Goal: Task Accomplishment & Management: Manage account settings

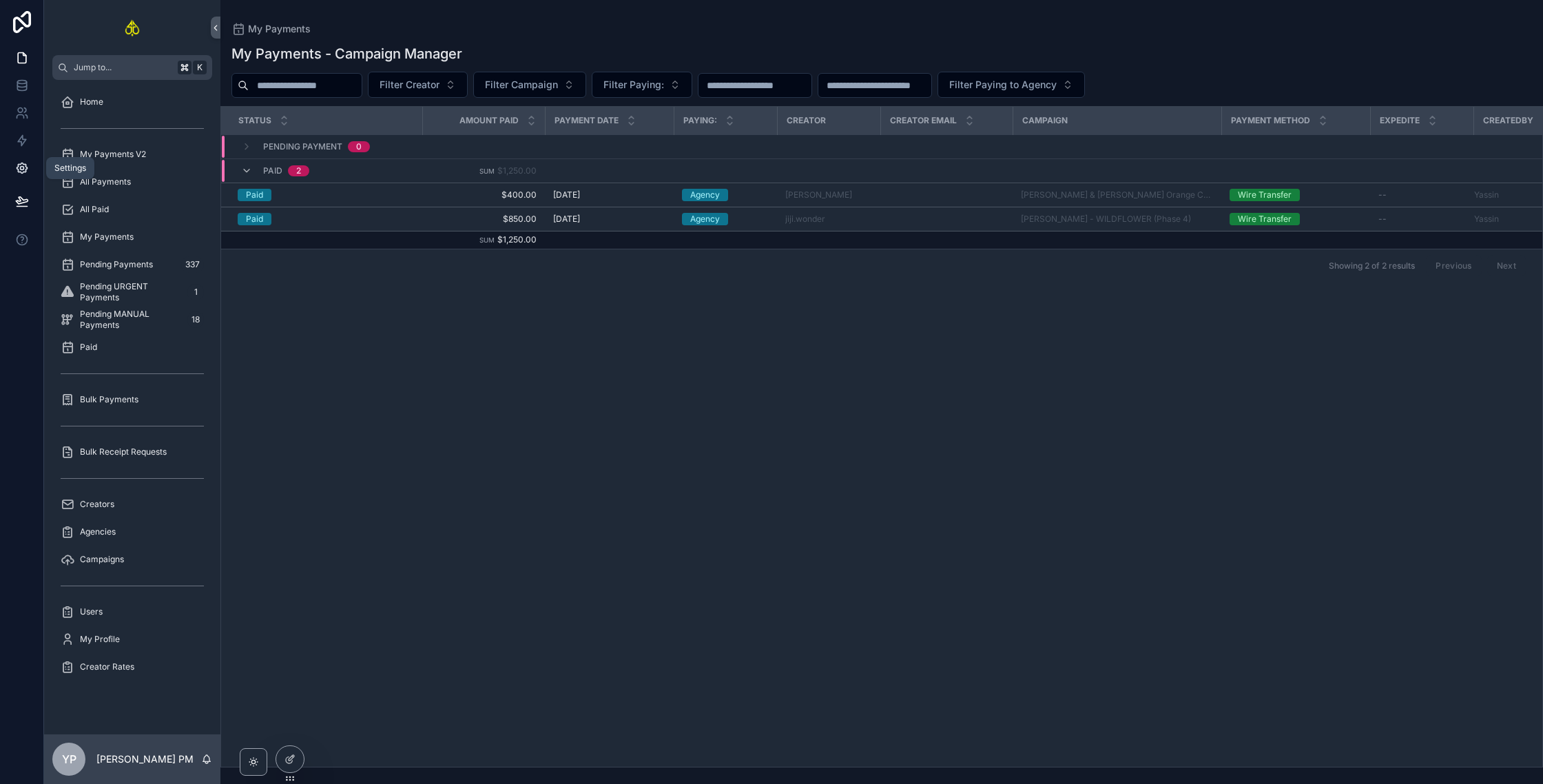
click at [27, 161] on link at bounding box center [22, 168] width 43 height 27
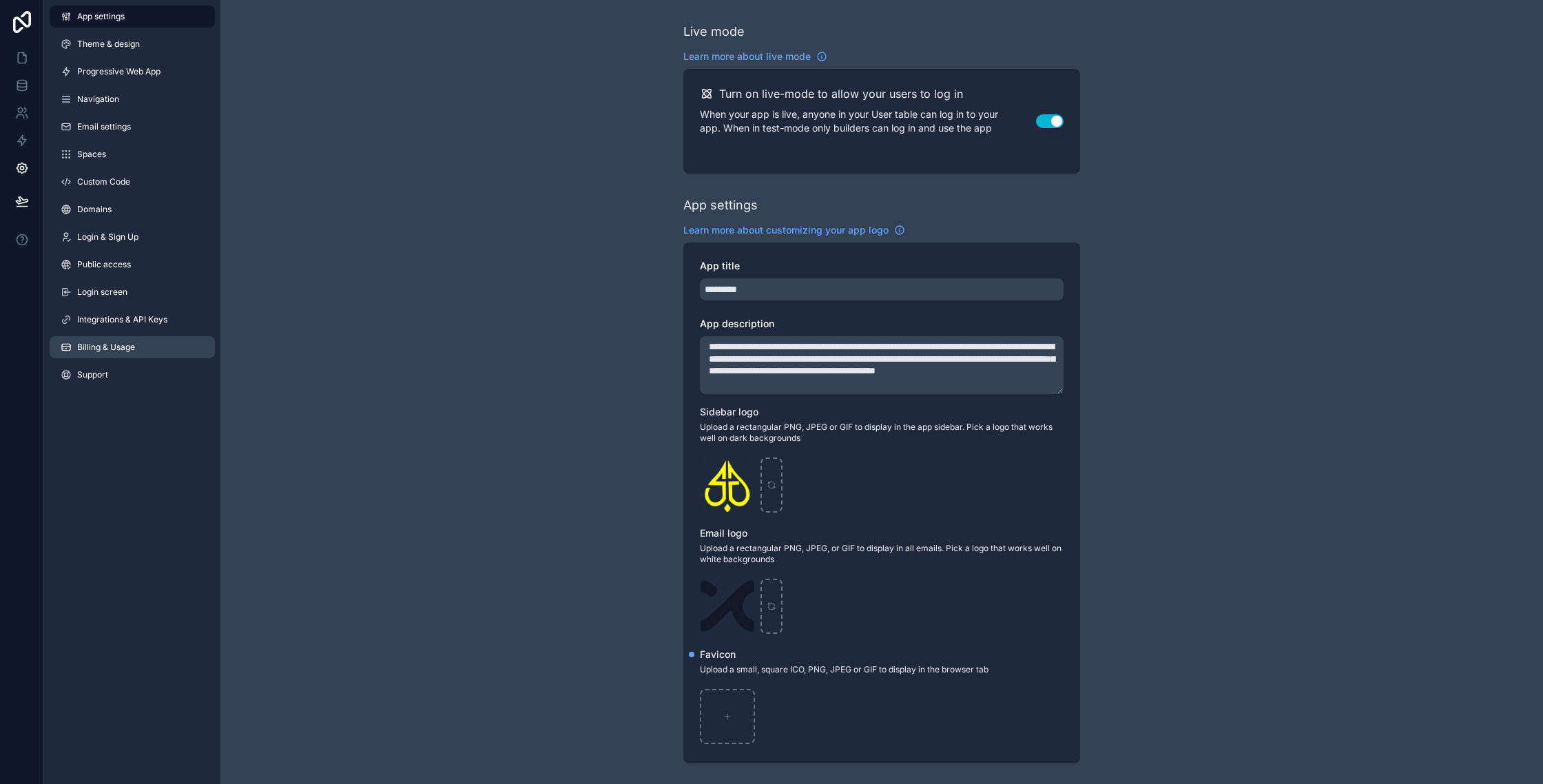
click at [114, 354] on link "Billing & Usage" at bounding box center [133, 347] width 166 height 22
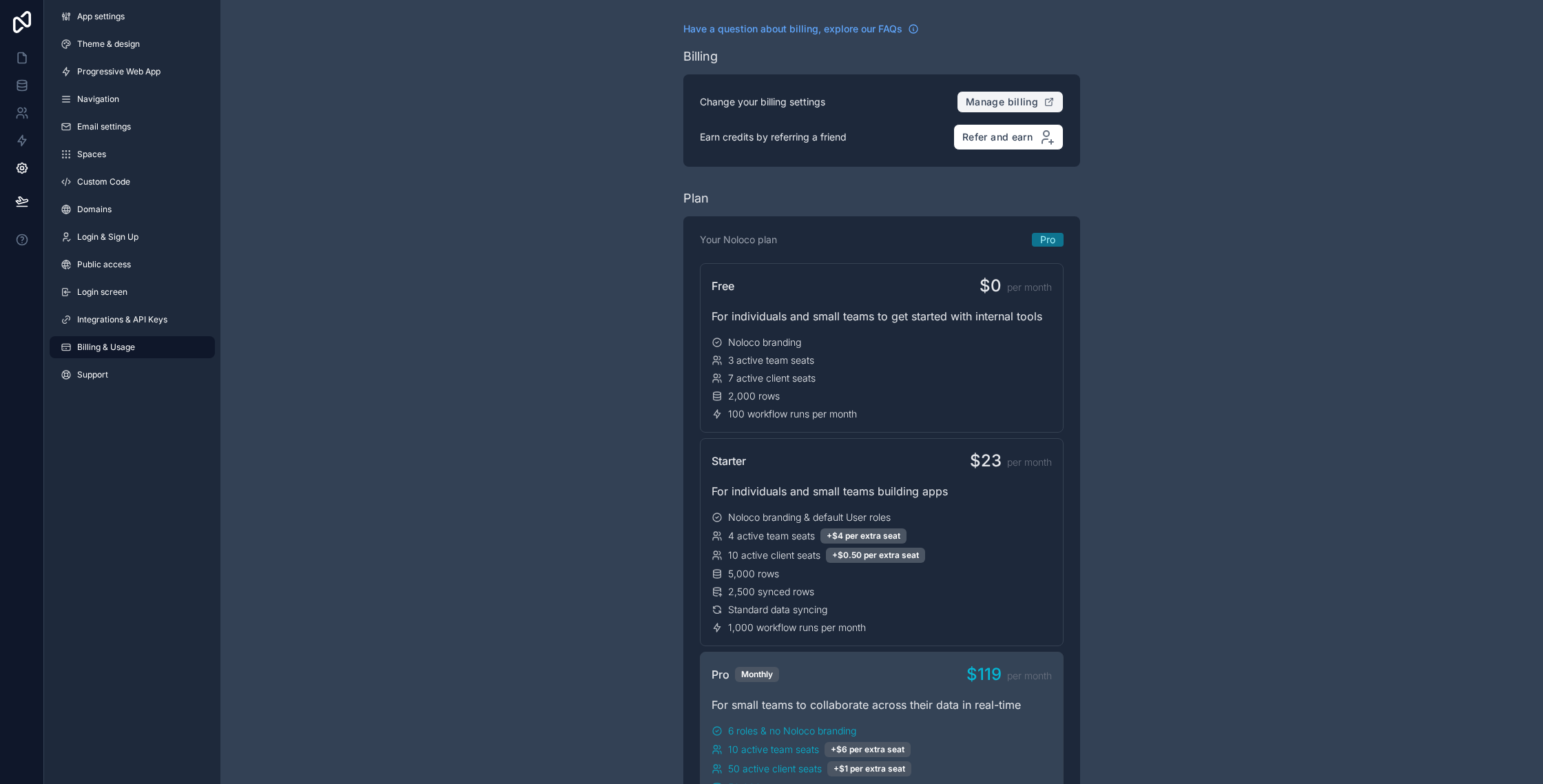
click at [1013, 103] on span "Manage billing" at bounding box center [1002, 101] width 72 height 12
